Goal: Information Seeking & Learning: Learn about a topic

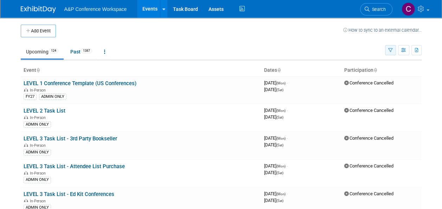
click at [389, 48] on icon "button" at bounding box center [390, 50] width 5 height 5
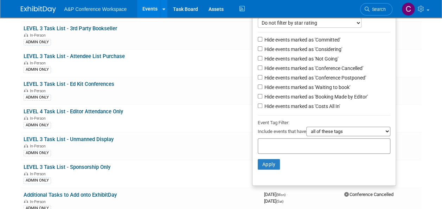
scroll to position [111, 0]
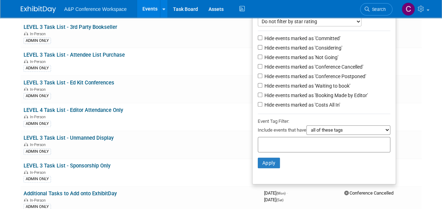
click at [324, 130] on select "all of these tags any one of these tags only and exactly these specific tags" at bounding box center [348, 129] width 84 height 9
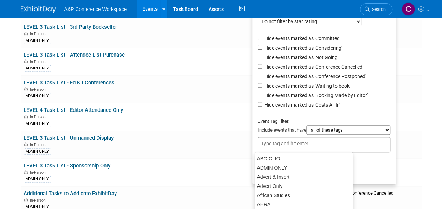
click at [270, 143] on input "text" at bounding box center [289, 143] width 56 height 7
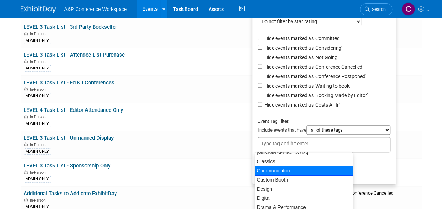
scroll to position [216, 0]
click at [299, 169] on div "Communicaton" at bounding box center [303, 170] width 98 height 10
type input "Communicaton"
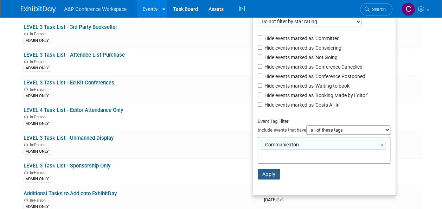
click at [270, 170] on button "Apply" at bounding box center [269, 174] width 22 height 11
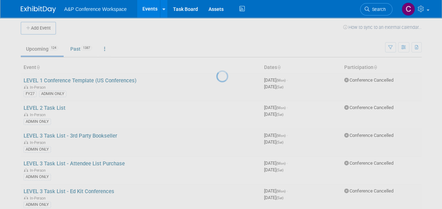
scroll to position [0, 0]
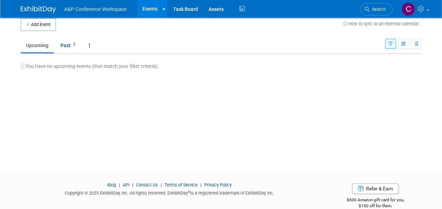
scroll to position [6, 0]
click at [66, 43] on link "Past 2" at bounding box center [68, 45] width 27 height 13
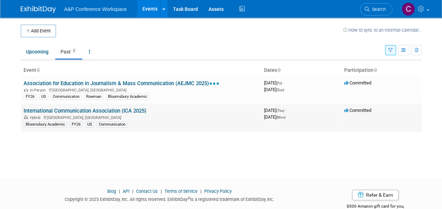
click at [109, 110] on link "International Communication Association (ICA 2025)" at bounding box center [85, 110] width 123 height 6
click at [172, 82] on link "Association for Education in Journalism & Mass Communication (AEJMC 2025)" at bounding box center [122, 83] width 196 height 6
click at [389, 50] on icon "button" at bounding box center [390, 50] width 5 height 5
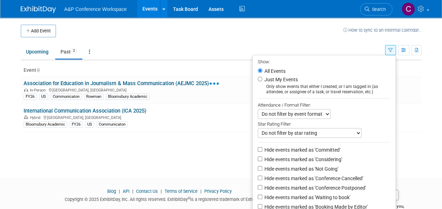
scroll to position [97, 0]
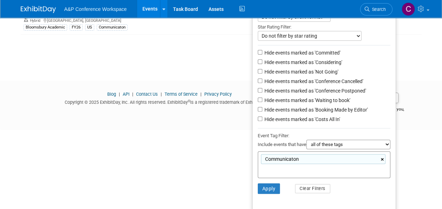
click at [381, 157] on link "×" at bounding box center [382, 159] width 5 height 8
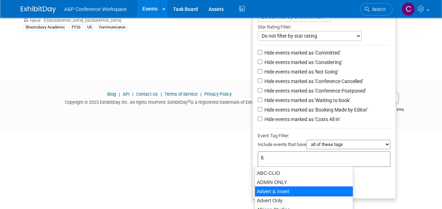
scroll to position [86, 0]
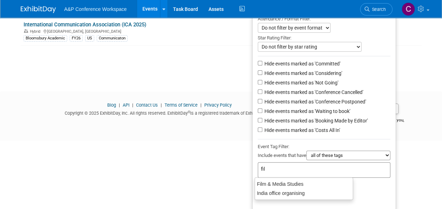
type input "film"
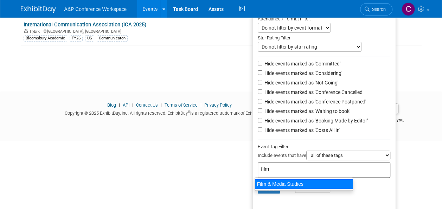
click at [291, 184] on div "Film & Media Studies" at bounding box center [303, 184] width 98 height 10
type input "Film & Media Studies"
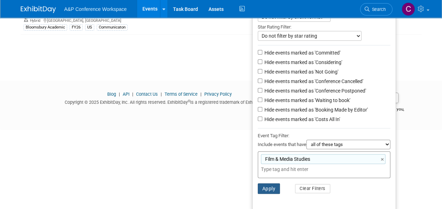
click at [260, 189] on button "Apply" at bounding box center [269, 188] width 22 height 11
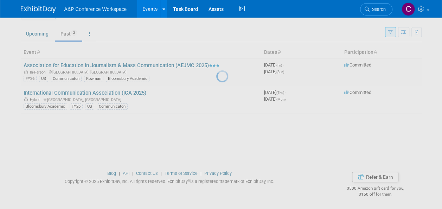
scroll to position [18, 0]
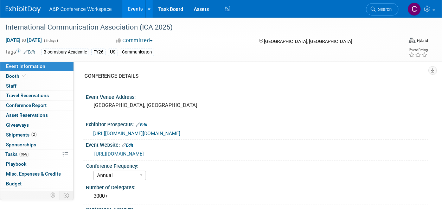
select select "Annual"
select select "Level 2"
select select "In-Person Booth"
select select "Communication"
select select "Bloomsbury Academic"
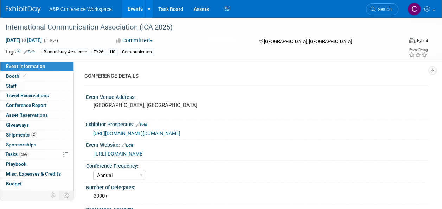
select select "Amanda Oney"
select select "Ami Reitmeier"
select select "Jenny Liddiard"
select select "Networking/Commissioning"
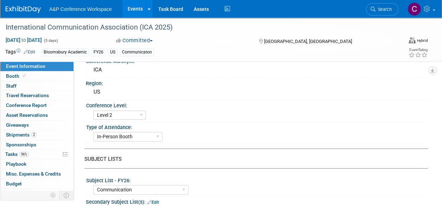
scroll to position [157, 0]
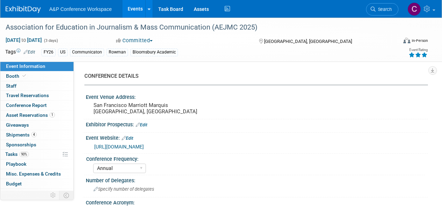
select select "Annual"
select select "Level 2"
select select "In-Person Booth"
select select "Communication"
select select "Bloomsbury Academic"
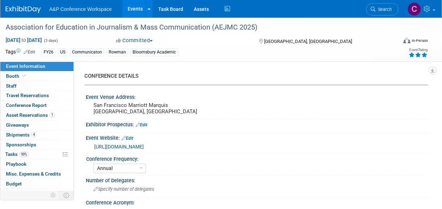
select select "[PERSON_NAME]"
select select "Networking/Commissioning"
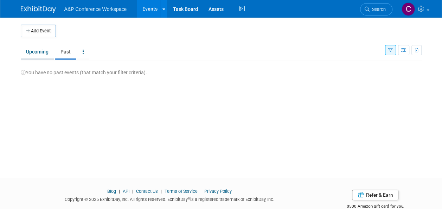
click at [31, 53] on link "Upcoming" at bounding box center [37, 51] width 33 height 13
